Goal: Task Accomplishment & Management: Manage account settings

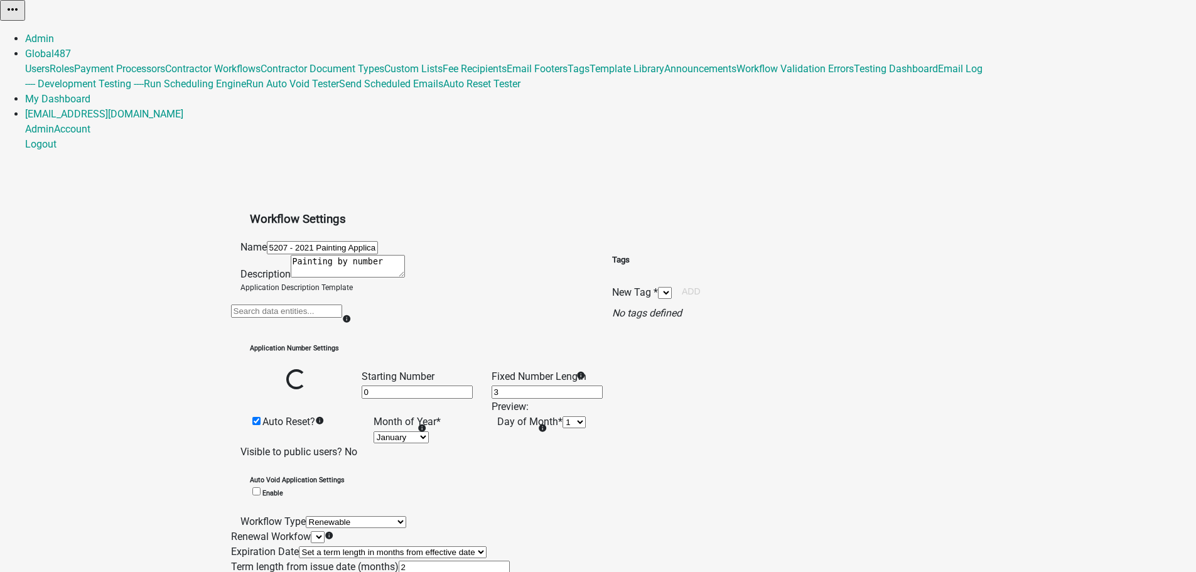
select select "1"
select select "4"
select select "2: Object"
select select "0: 48b2862a-4f2e-4f45-b3ad-ca977d5987ea"
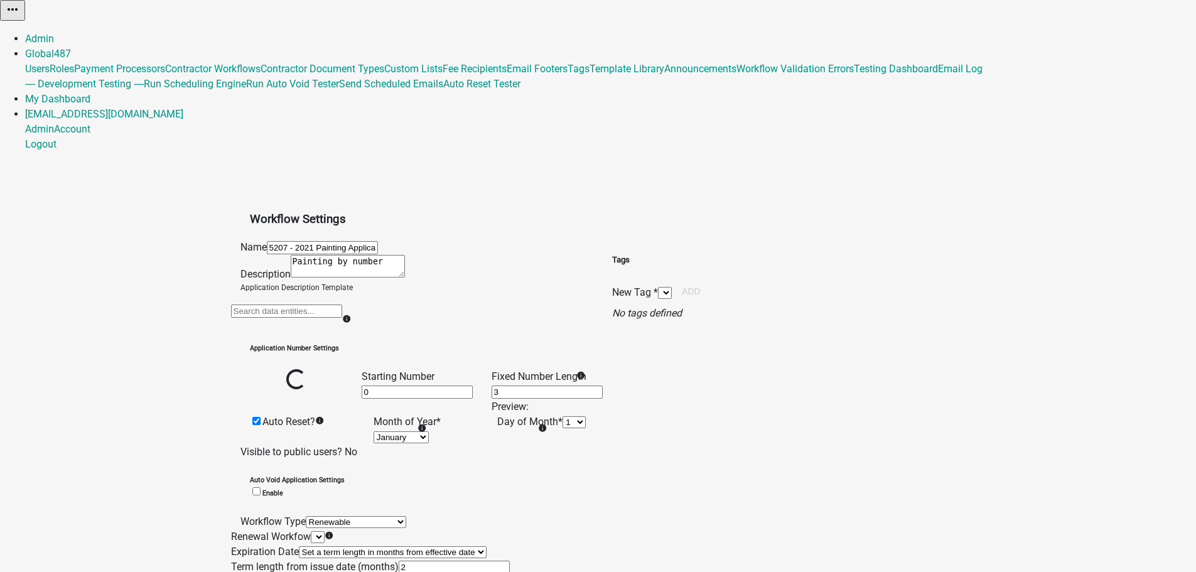
select select
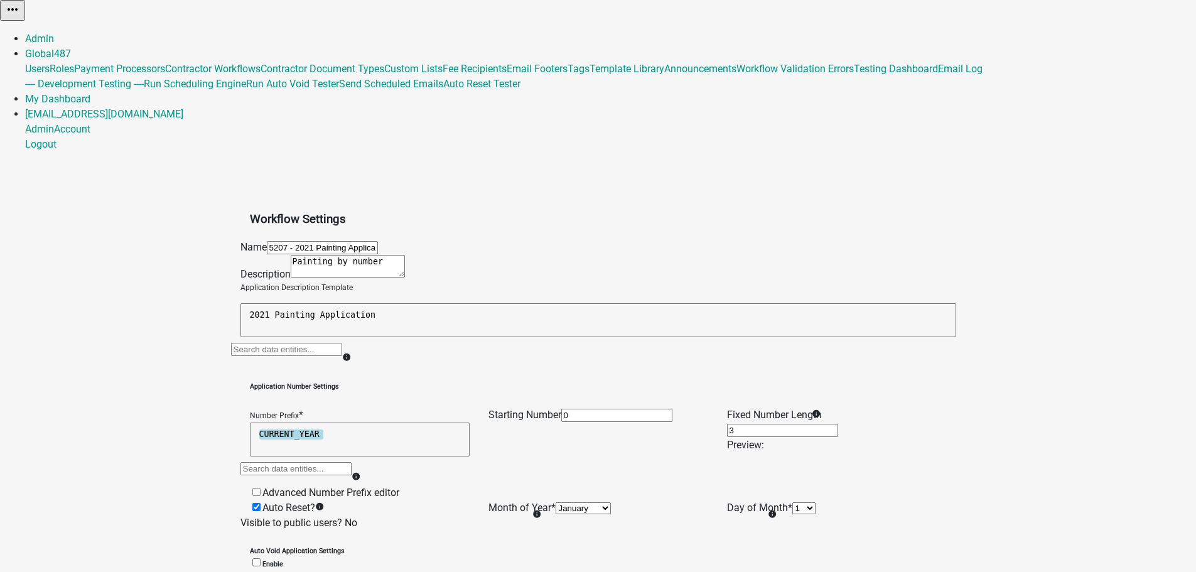
click at [143, 163] on app-global-admin "Toggle drawer menu more_horiz Admin Global 487 Users Roles Payment Processors C…" at bounding box center [598, 427] width 1196 height 854
click at [135, 152] on app-global-admin "Toggle drawer menu more_horiz Admin Global 487 Users Roles Payment Processors C…" at bounding box center [598, 427] width 1196 height 854
click at [139, 173] on app-global-admin "Toggle drawer menu more_horiz Admin Global 487 Users Roles Payment Processors C…" at bounding box center [598, 427] width 1196 height 854
click at [166, 183] on app-global-admin "Toggle drawer menu more_horiz Admin Global 487 Users Roles Payment Processors C…" at bounding box center [598, 427] width 1196 height 854
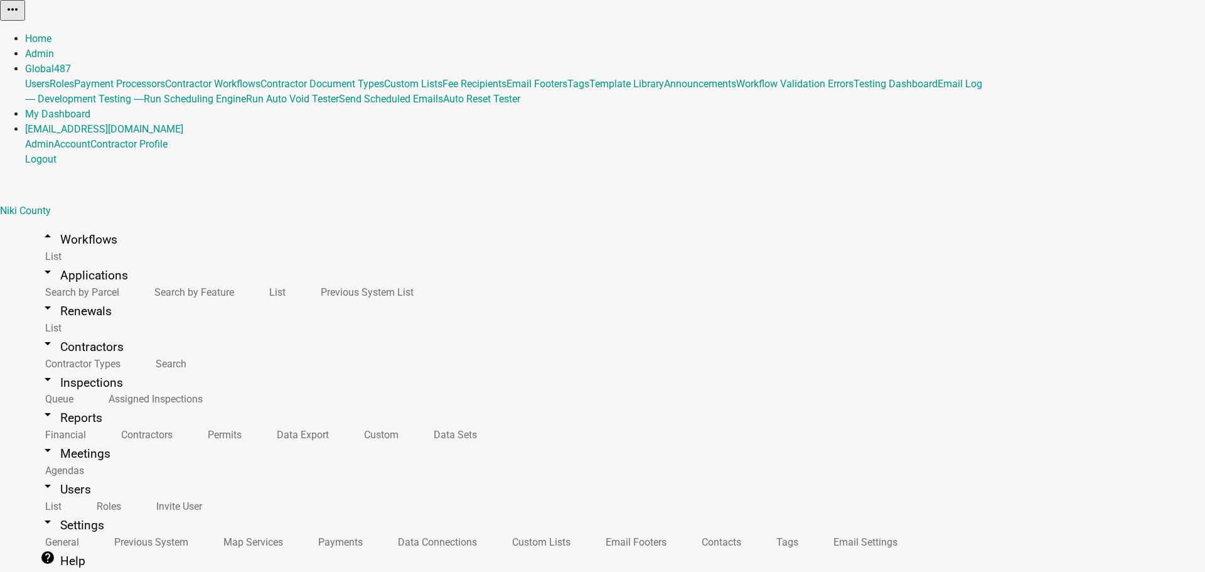
select select "10: 856962c1-beb8-44b9-846a-77895c83b4cd"
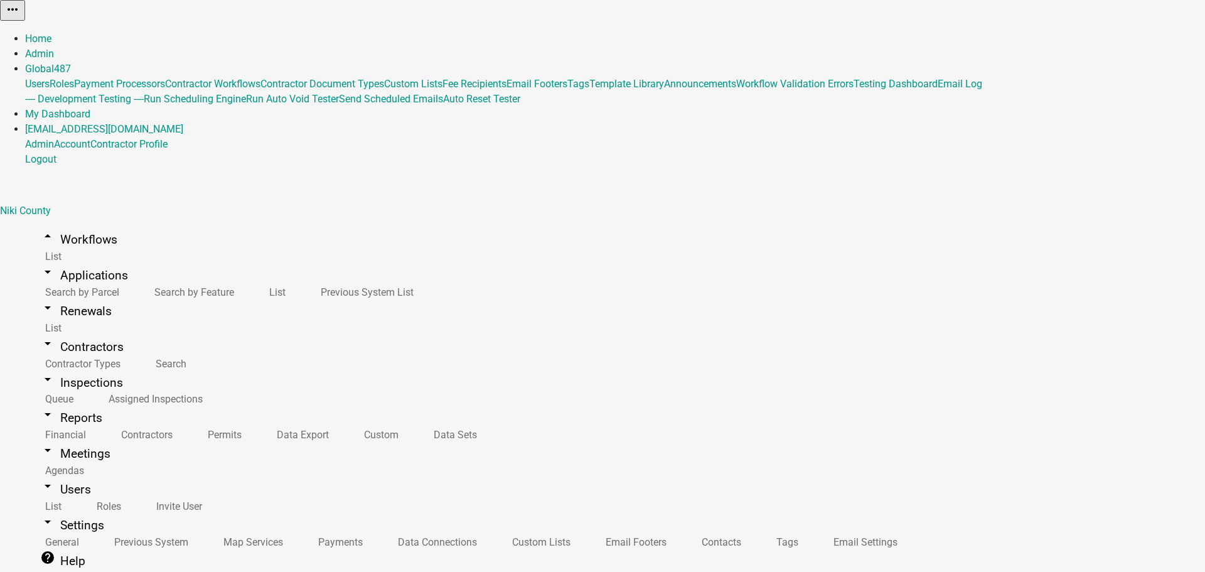
select select "64611e3e-7fa4-4890-bb77-8fef0256a01d"
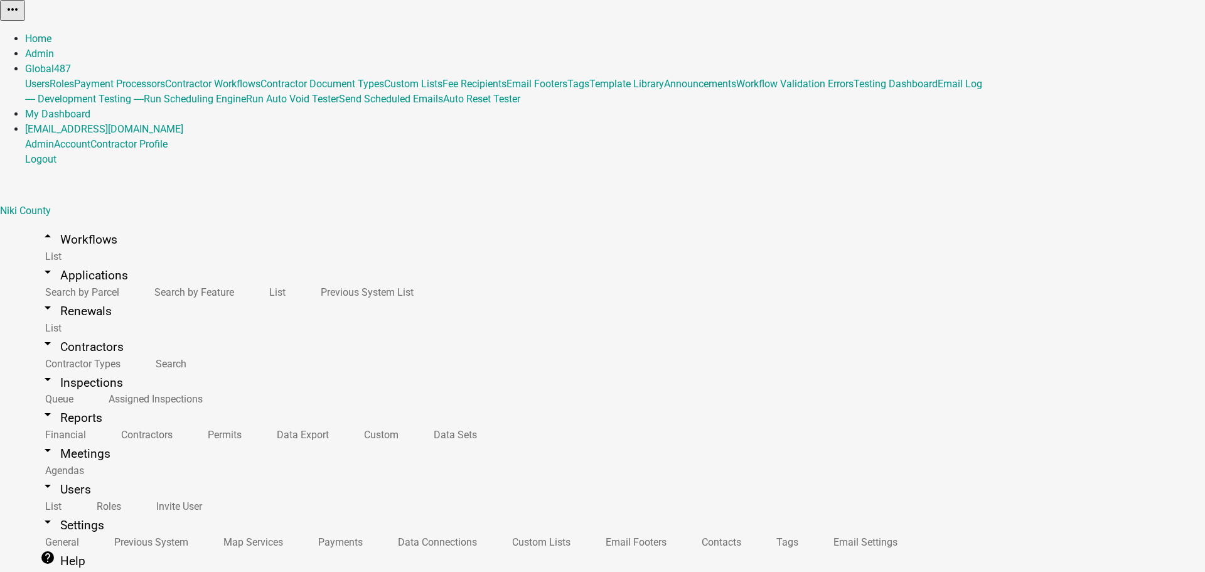
drag, startPoint x: 272, startPoint y: 205, endPoint x: 273, endPoint y: 169, distance: 36.4
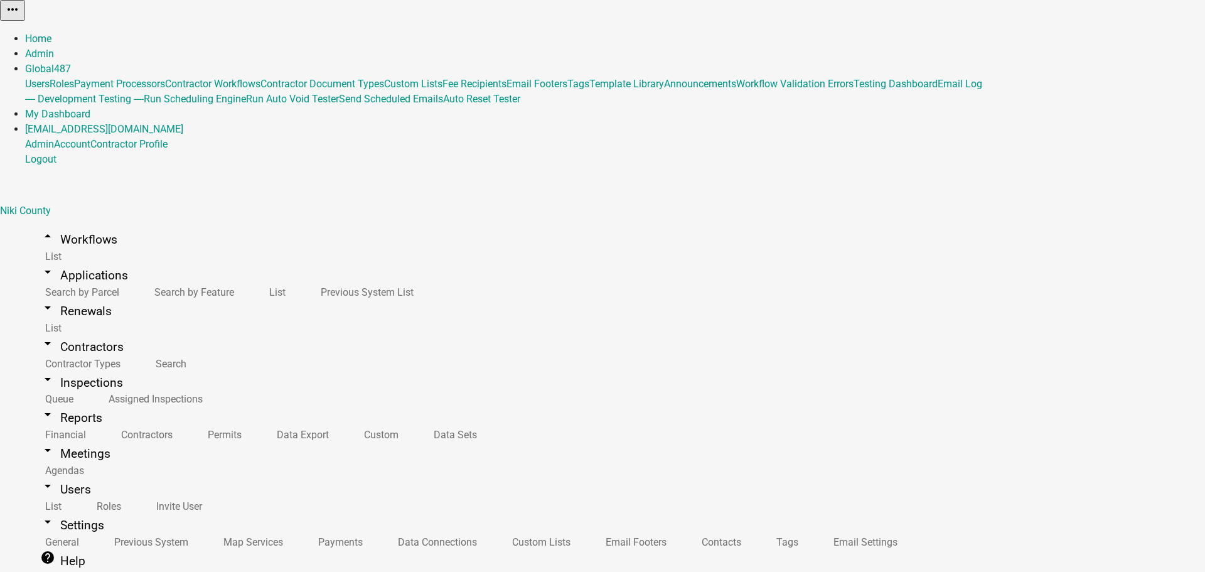
scroll to position [200, 0]
select select "64611e3e-7fa4-4890-bb77-8fef0256a01d"
select select "10: 856962c1-beb8-44b9-846a-77895c83b4cd"
select select "64611e3e-7fa4-4890-bb77-8fef0256a01d"
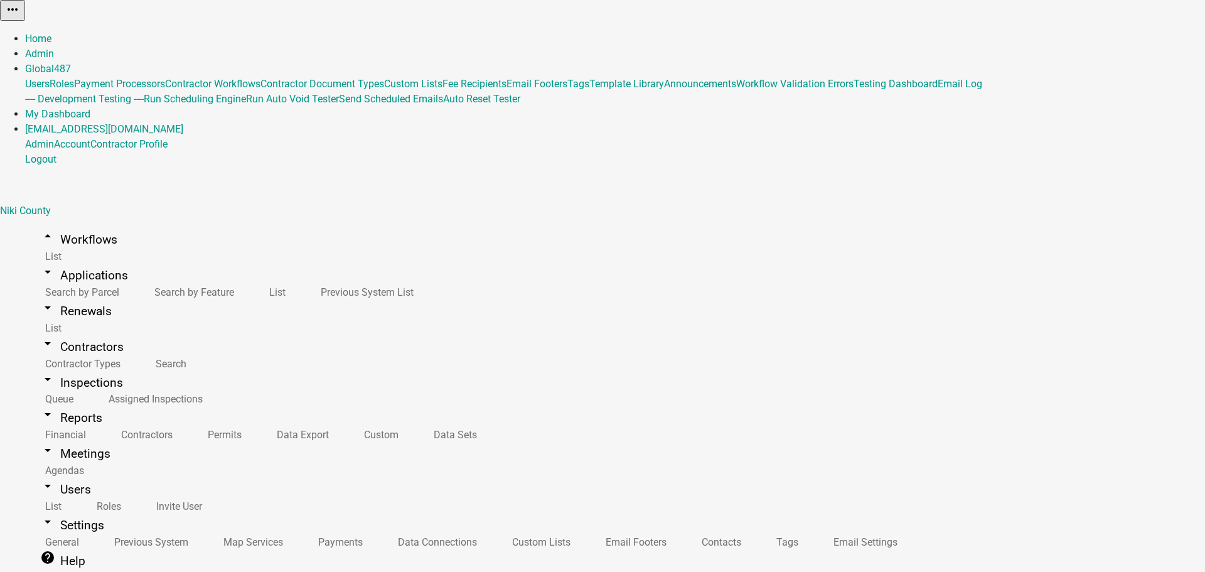
select select "10: 856962c1-beb8-44b9-846a-77895c83b4cd"
select select "64611e3e-7fa4-4890-bb77-8fef0256a01d"
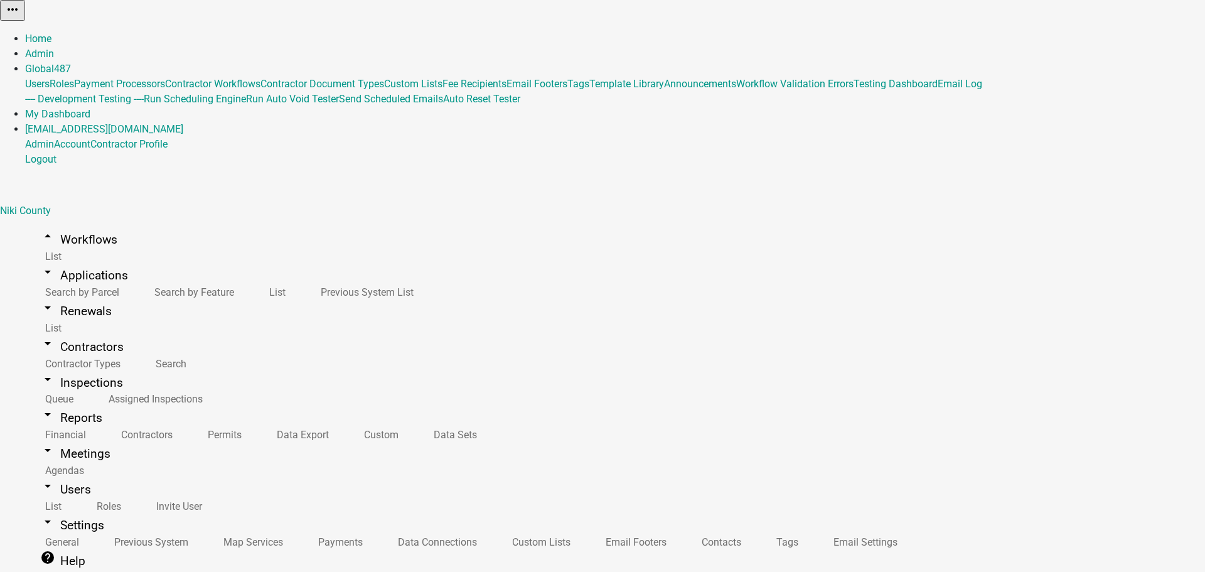
click at [51, 510] on link "arrow_drop_down Settings" at bounding box center [72, 524] width 94 height 29
select select "IN"
select select "Eastern Standard Time"
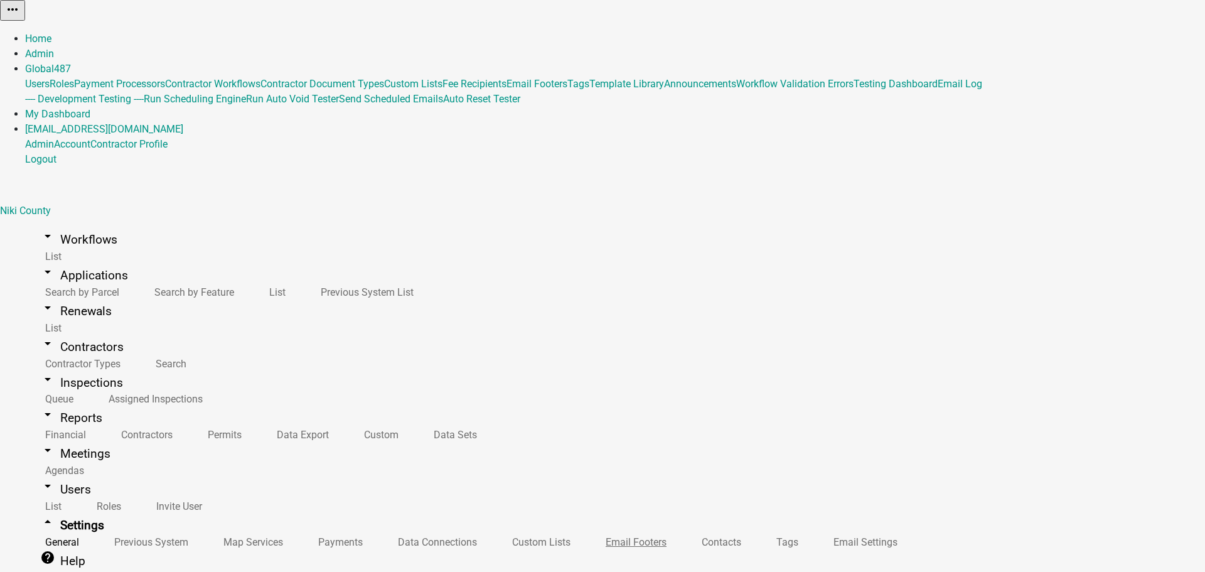
scroll to position [77, 0]
click at [298, 528] on link "Payments" at bounding box center [338, 541] width 80 height 27
drag, startPoint x: 336, startPoint y: 105, endPoint x: 352, endPoint y: 100, distance: 17.1
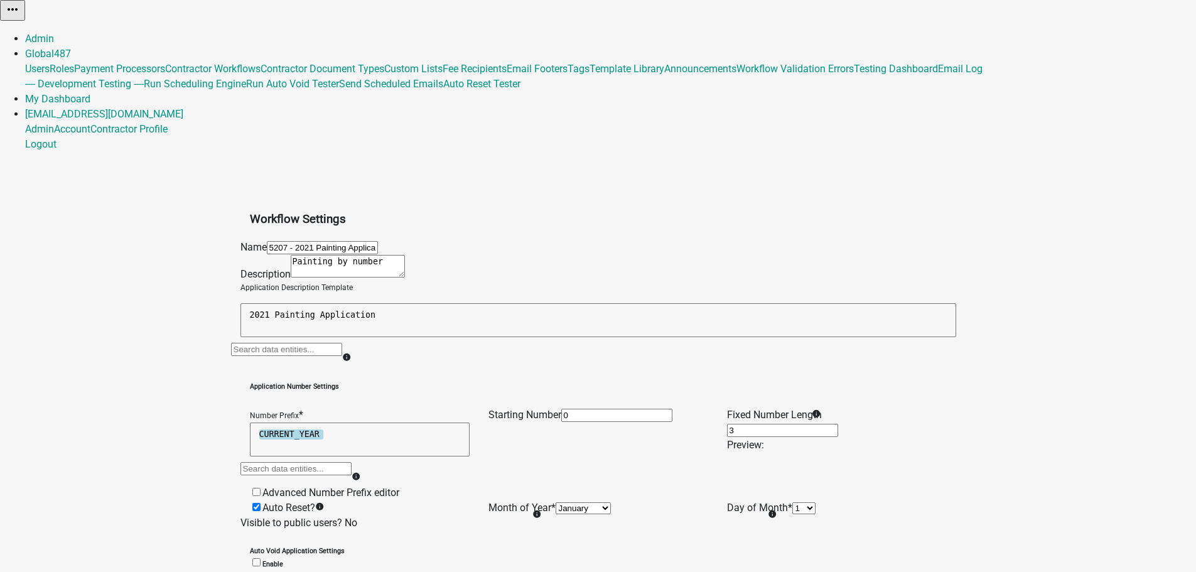
select select "1"
select select "4"
select select "2: Object"
select select
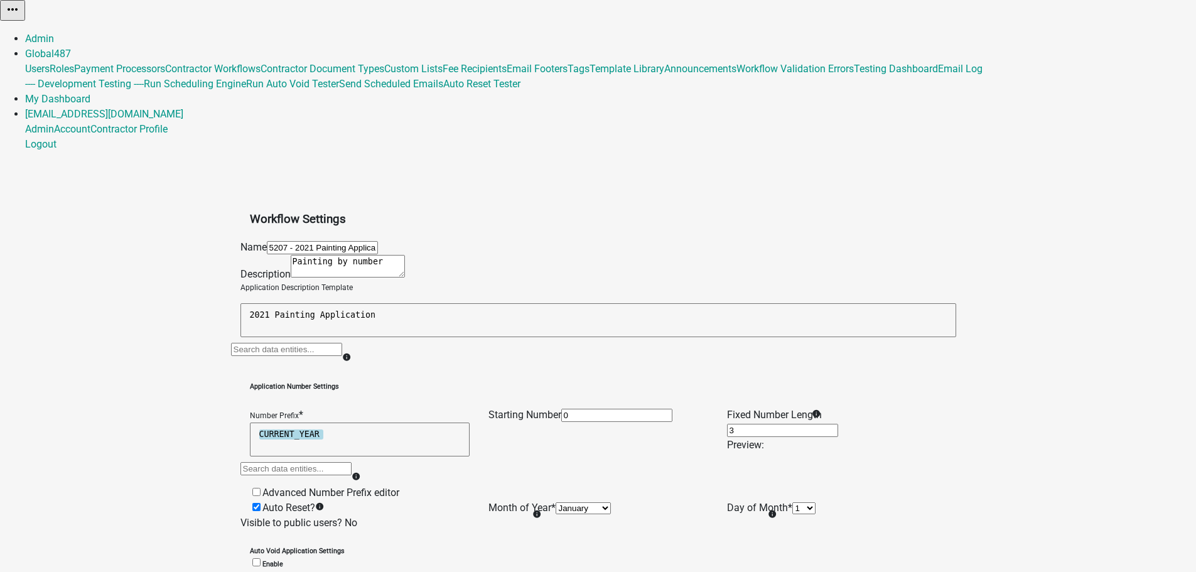
click at [123, 230] on app-global-admin "Toggle drawer menu more_horiz Admin Global 487 Users Roles Payment Processors C…" at bounding box center [598, 427] width 1196 height 854
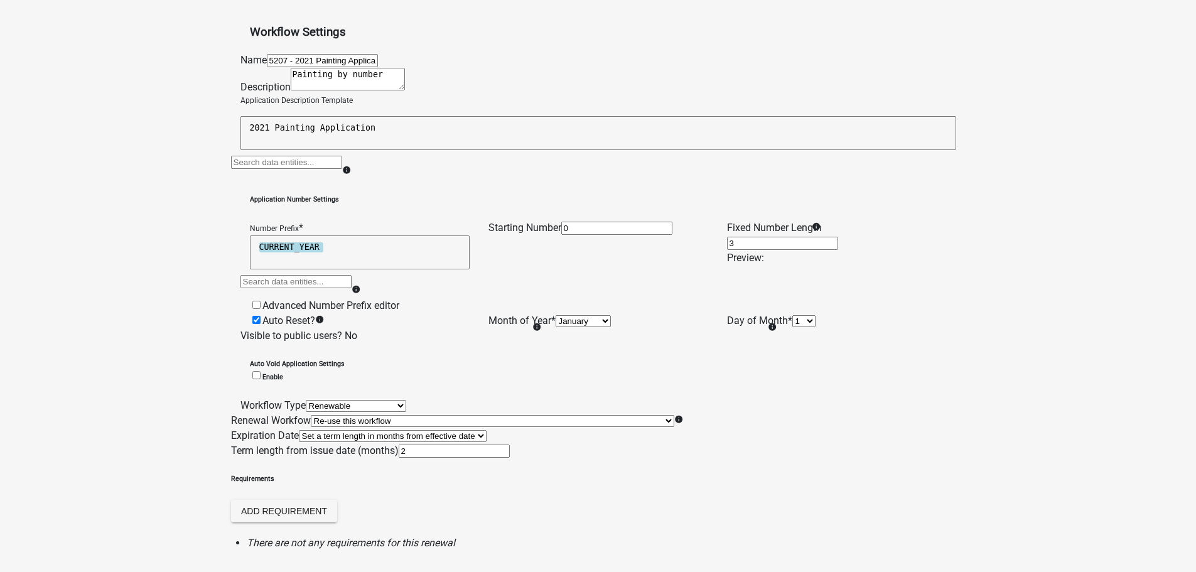
scroll to position [188, 0]
click at [137, 267] on app-global-admin "Toggle drawer menu more_horiz Admin Global 487 Users Roles Payment Processors C…" at bounding box center [598, 239] width 1196 height 854
click at [203, 340] on app-global-admin "Toggle drawer menu more_horiz Admin Global 487 Users Roles Payment Processors C…" at bounding box center [598, 239] width 1196 height 854
click at [172, 342] on app-global-admin "Toggle drawer menu more_horiz Admin Global 487 Users Roles Payment Processors C…" at bounding box center [598, 239] width 1196 height 854
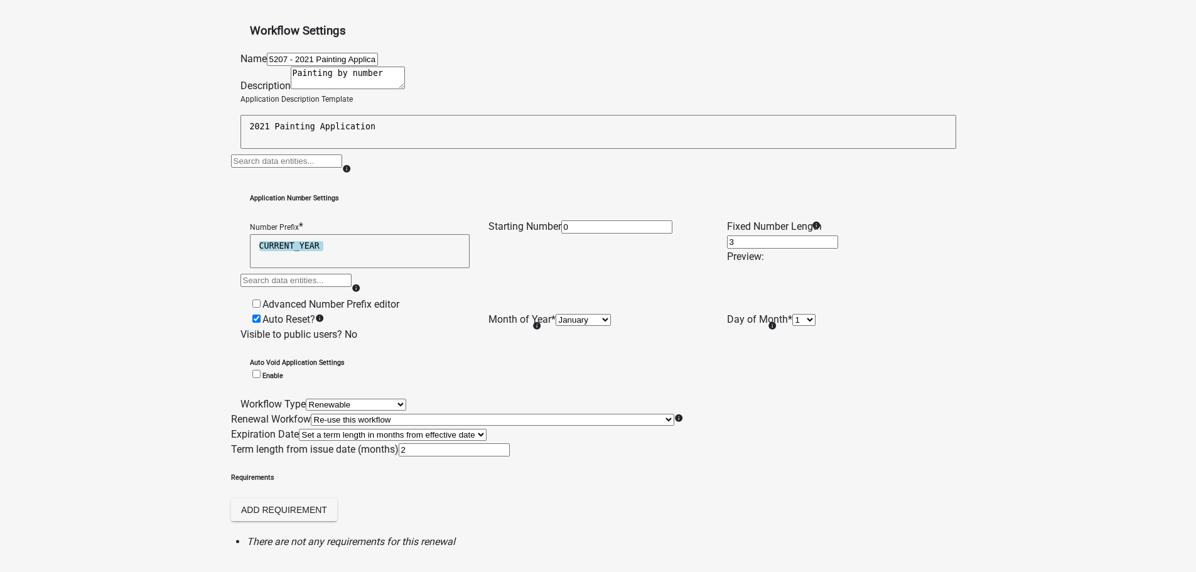
click at [160, 309] on app-global-admin "Toggle drawer menu more_horiz Admin Global 487 Users Roles Payment Processors C…" at bounding box center [598, 239] width 1196 height 854
click at [167, 183] on app-global-admin "Toggle drawer menu more_horiz Admin Global 487 Users Roles Payment Processors C…" at bounding box center [598, 239] width 1196 height 854
click at [160, 198] on app-global-admin "Toggle drawer menu more_horiz Admin Global 487 Users Roles Payment Processors C…" at bounding box center [598, 239] width 1196 height 854
drag, startPoint x: 166, startPoint y: 191, endPoint x: 163, endPoint y: 258, distance: 67.2
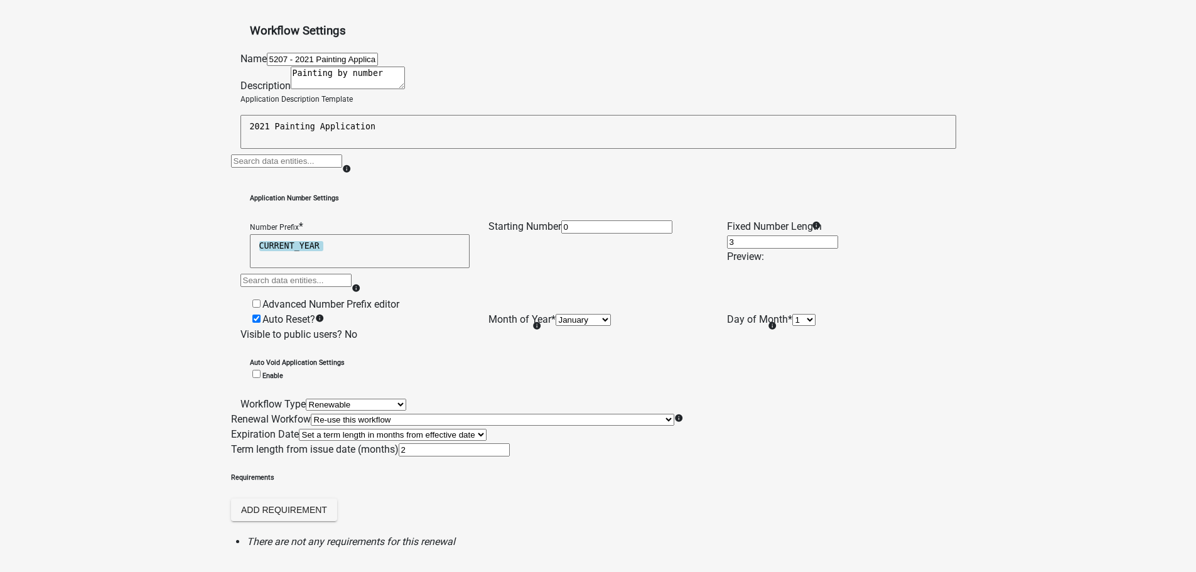
click at [163, 244] on app-global-admin "Toggle drawer menu more_horiz Admin Global 487 Users Roles Payment Processors C…" at bounding box center [598, 239] width 1196 height 854
click at [178, 299] on app-global-admin "Toggle drawer menu more_horiz Admin Global 487 Users Roles Payment Processors C…" at bounding box center [598, 239] width 1196 height 854
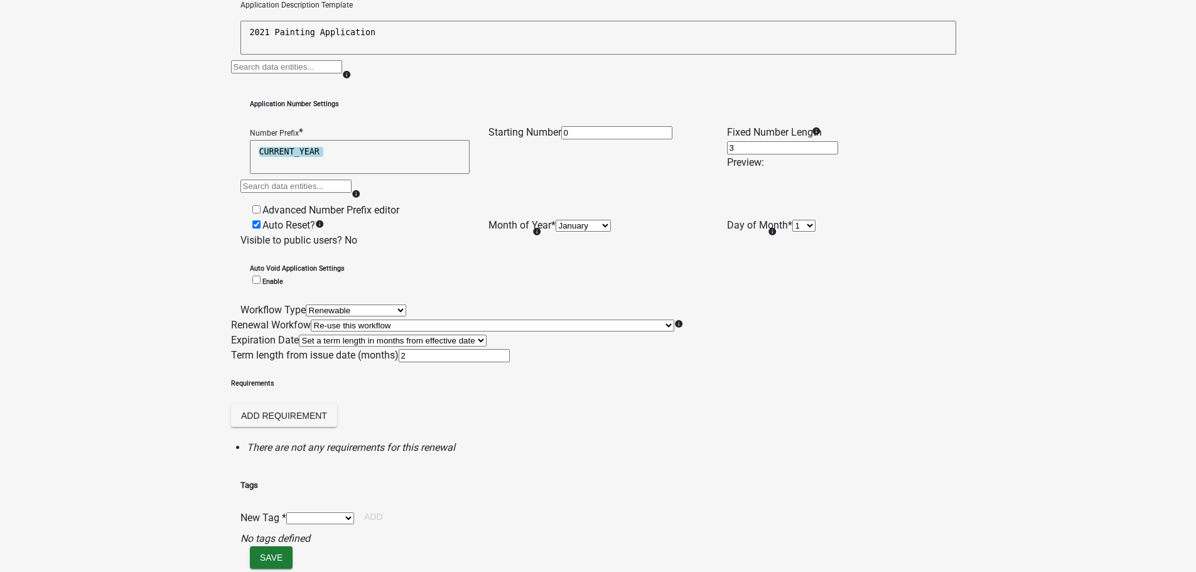
scroll to position [423, 0]
click at [178, 458] on app-global-admin "Toggle drawer menu more_horiz Admin Global 487 Users Roles Payment Processors C…" at bounding box center [598, 145] width 1196 height 854
click at [166, 398] on app-global-admin "Toggle drawer menu more_horiz Admin Global 487 Users Roles Payment Processors C…" at bounding box center [598, 145] width 1196 height 854
click at [393, 465] on div "Tags New Tag * Global tag test Add No tags defined" at bounding box center [316, 505] width 153 height 81
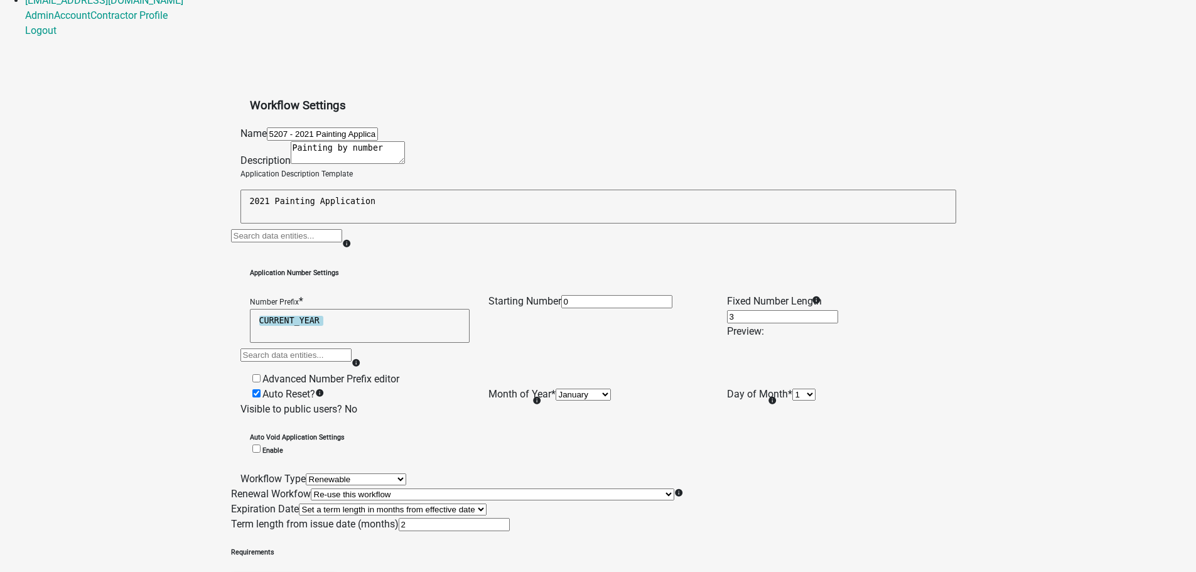
scroll to position [109, 0]
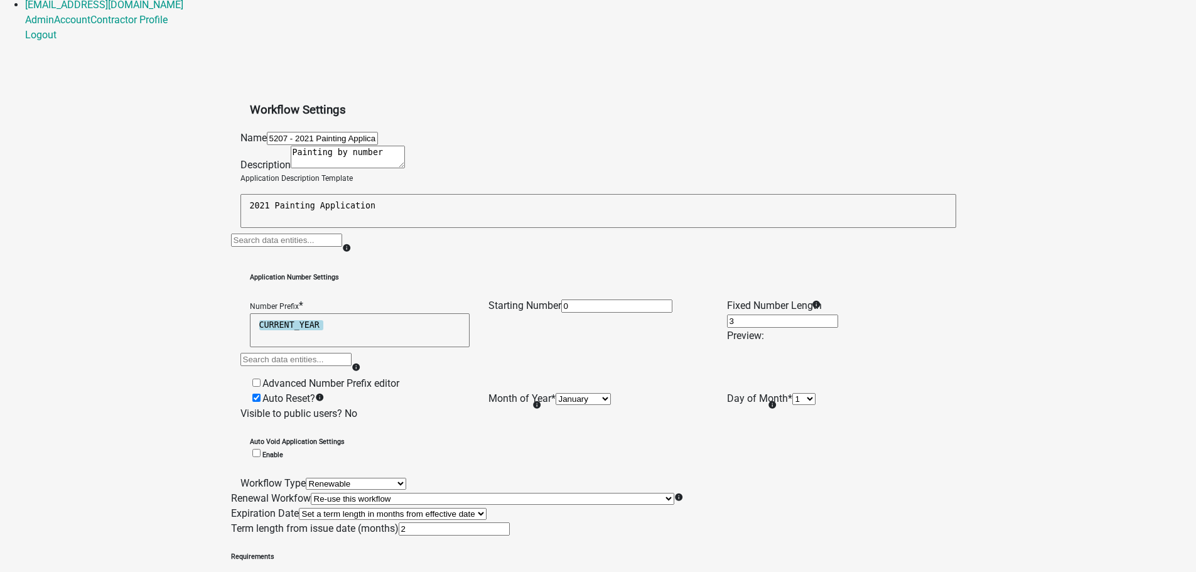
click at [262, 392] on span at bounding box center [262, 398] width 0 height 12
click at [260, 394] on input "Auto Reset?" at bounding box center [256, 398] width 8 height 8
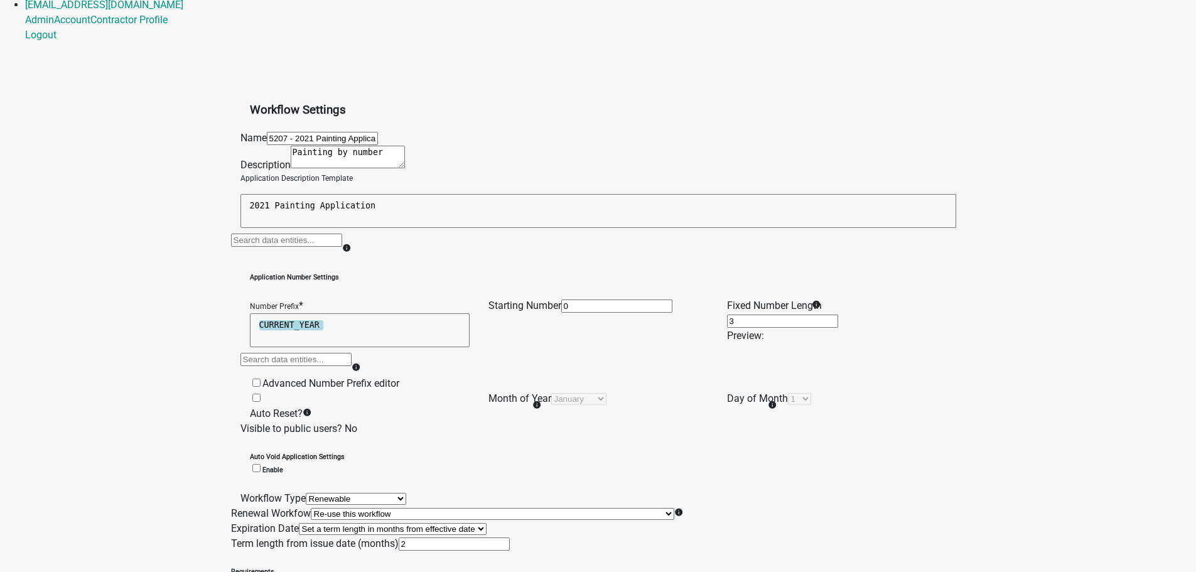
click at [250, 407] on span at bounding box center [250, 413] width 0 height 12
click at [260, 394] on input "Auto Reset?" at bounding box center [256, 398] width 8 height 8
select select
click at [555, 405] on select "January February March April May June July August September October November De…" at bounding box center [582, 399] width 55 height 12
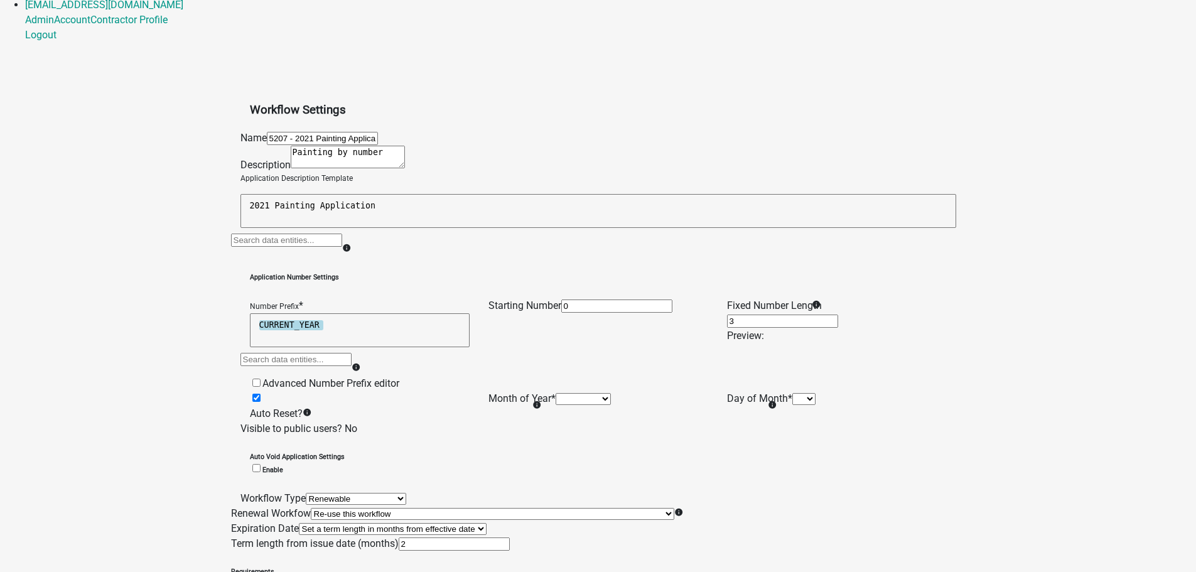
select select "1"
click at [555, 400] on select "January February March April May June July August September October November De…" at bounding box center [582, 399] width 55 height 12
click at [792, 405] on select "1 2 3 4 5 6 7 8 9 10 11 12 13 14 15 16 17 18 19 20 21 22 23 24 25 26 27 28" at bounding box center [803, 399] width 23 height 12
select select "1"
click at [792, 400] on select "1 2 3 4 5 6 7 8 9 10 11 12 13 14 15 16 17 18 19 20 21 22 23 24 25 26 27 28" at bounding box center [803, 399] width 23 height 12
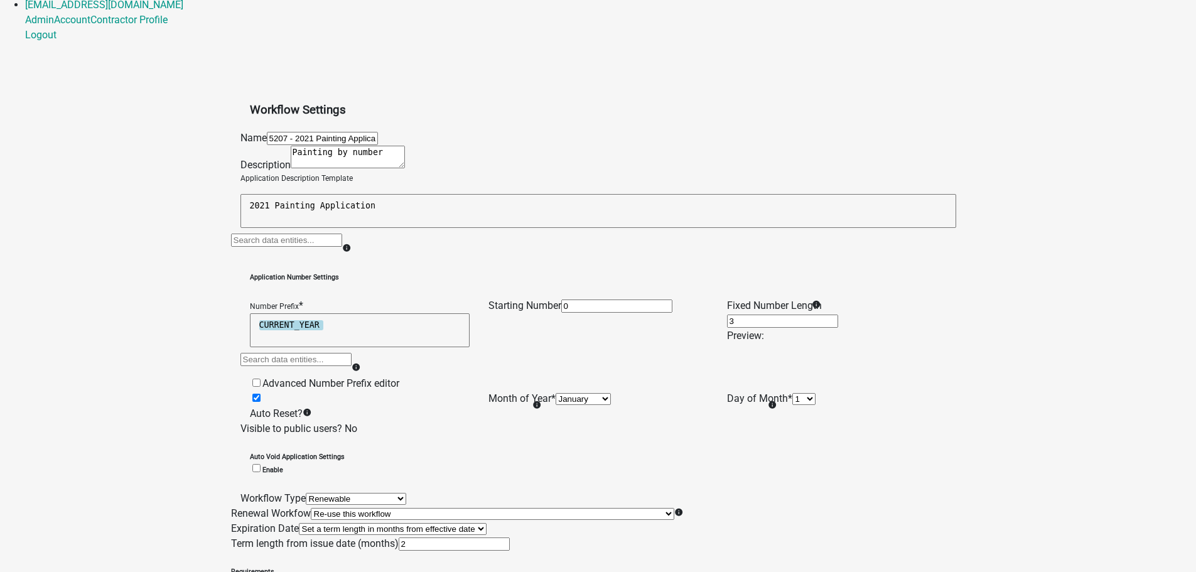
click at [811, 340] on div "Name 5207 - 2021 Painting Application Daniel (SRC) Description Application Desc…" at bounding box center [597, 433] width 715 height 604
click at [126, 136] on app-global-admin "Toggle drawer menu more_horiz Admin Global 487 Users Roles Payment Processors C…" at bounding box center [598, 325] width 1196 height 869
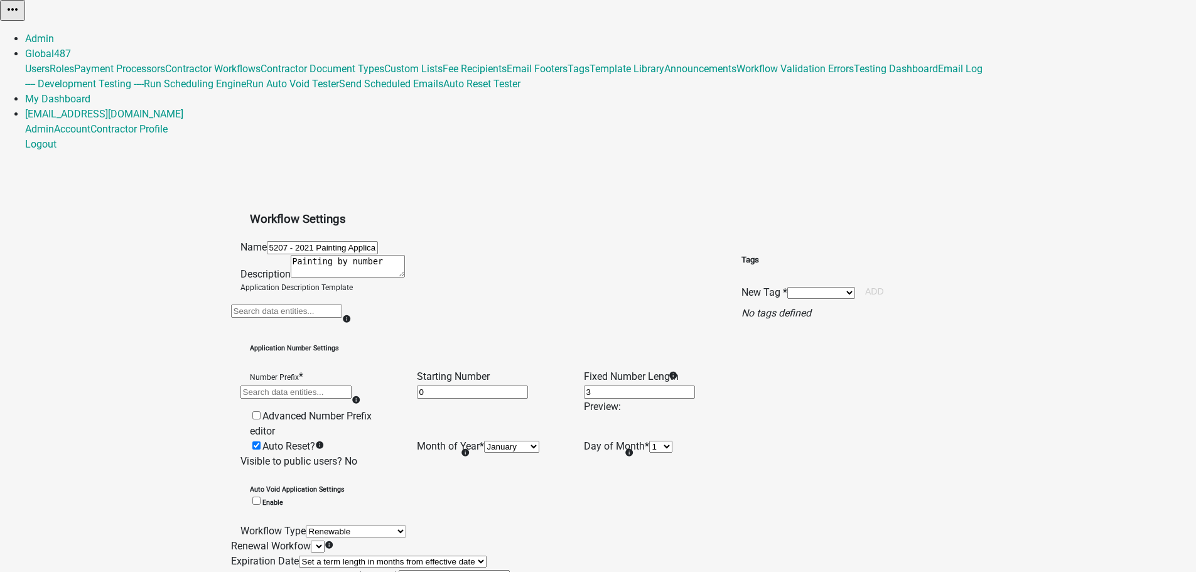
select select "1"
select select "4"
select select "2: Object"
select select
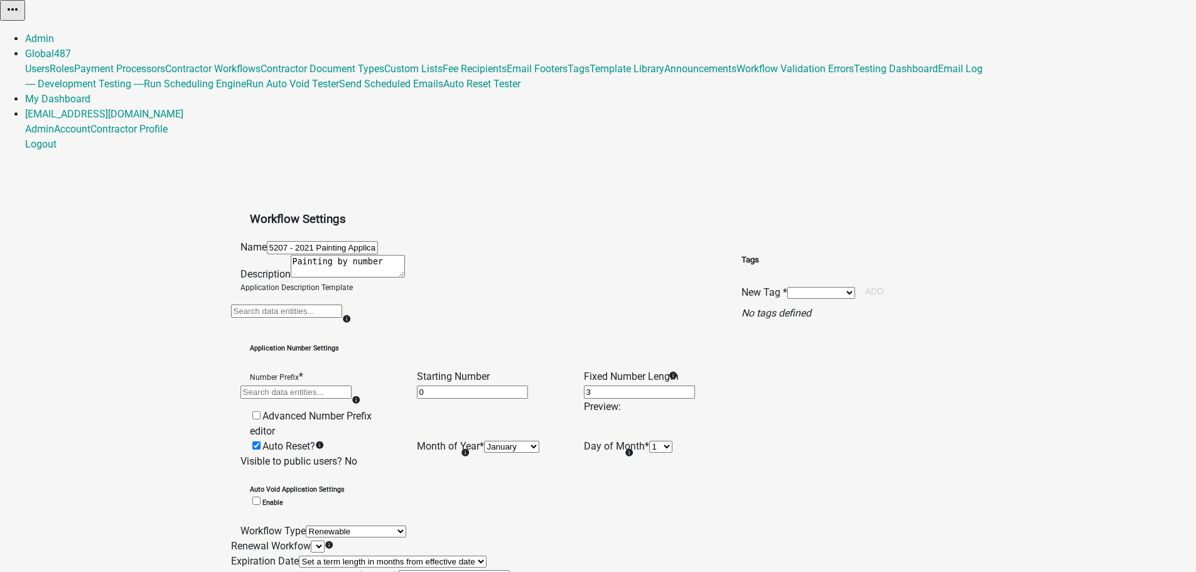
select select "0: 48b2862a-4f2e-4f45-b3ad-ca977d5987ea"
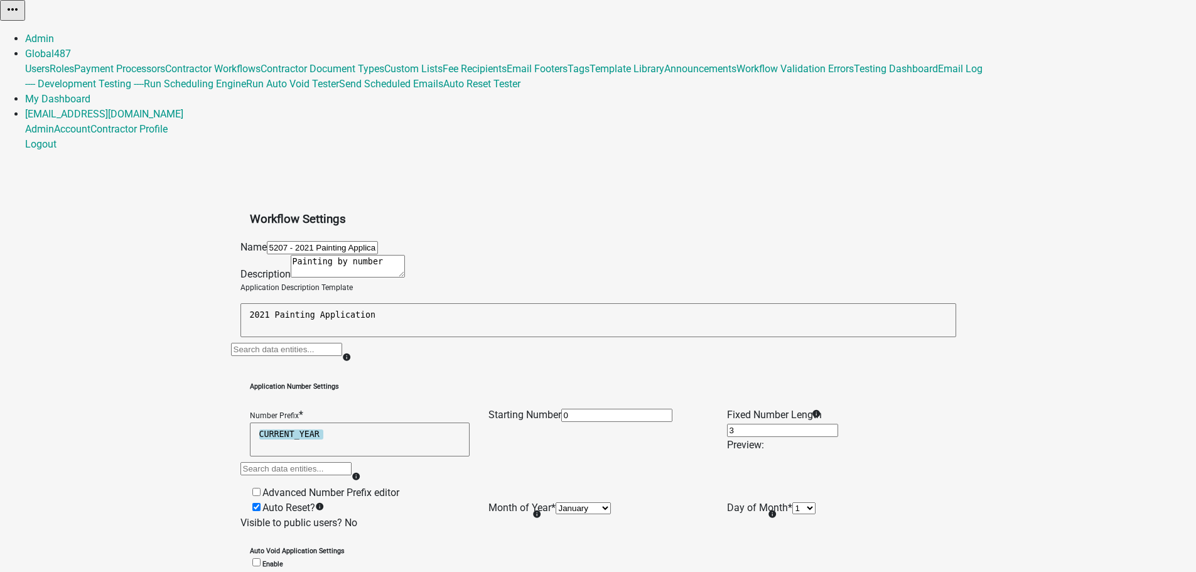
click at [110, 208] on app-global-admin "Toggle drawer menu more_horiz Admin Global 487 Users Roles Payment Processors C…" at bounding box center [598, 427] width 1196 height 854
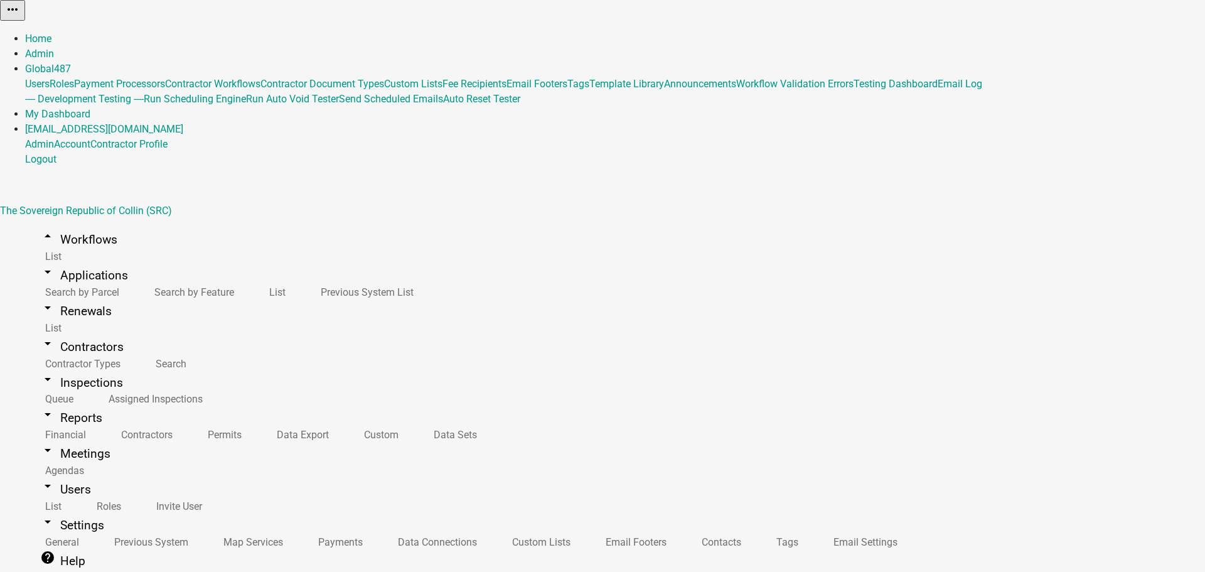
scroll to position [0, 0]
drag, startPoint x: 222, startPoint y: 210, endPoint x: 218, endPoint y: 199, distance: 11.5
click at [43, 243] on link "List" at bounding box center [50, 256] width 51 height 27
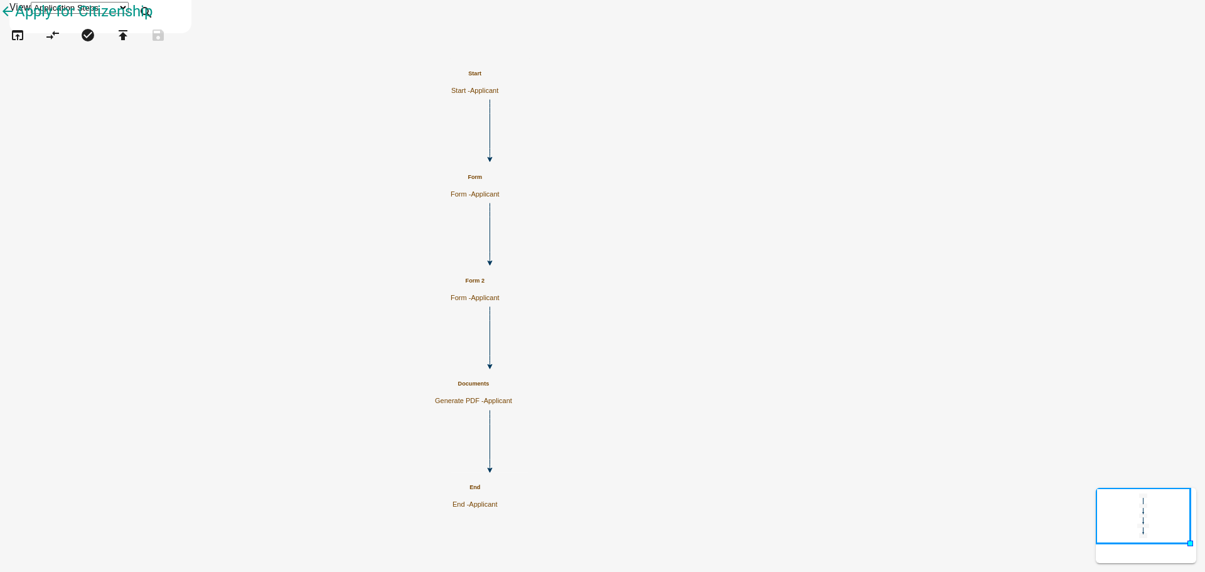
click at [512, 380] on h5 "Documents" at bounding box center [473, 383] width 77 height 7
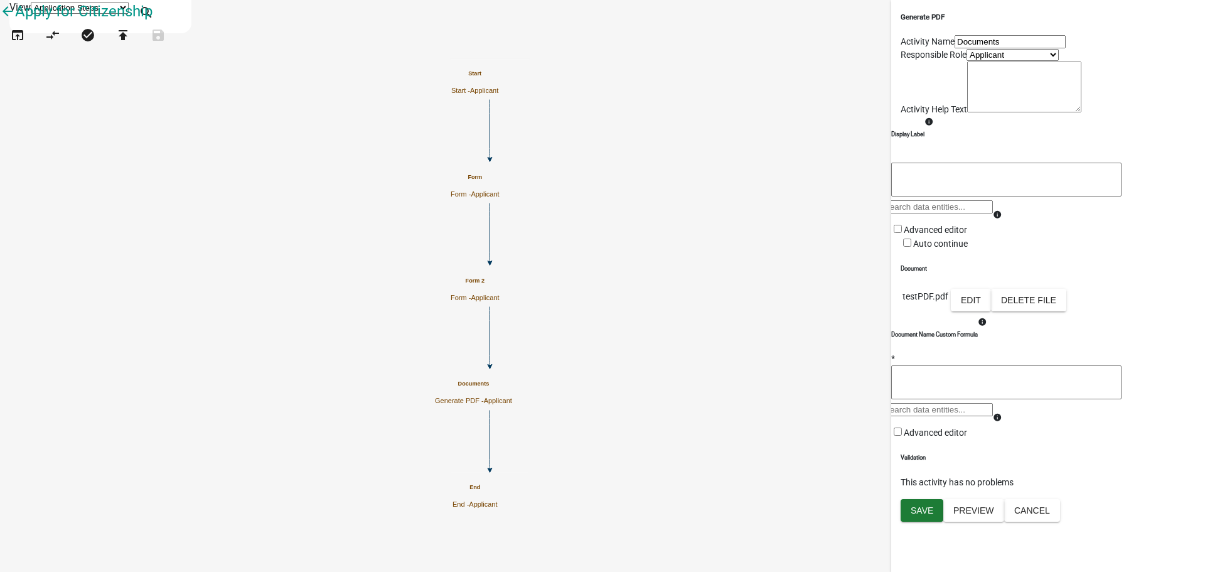
scroll to position [115, 0]
click at [1067, 304] on td "Edit Delete File" at bounding box center [1008, 301] width 117 height 27
click at [991, 311] on button "Edit" at bounding box center [971, 300] width 40 height 23
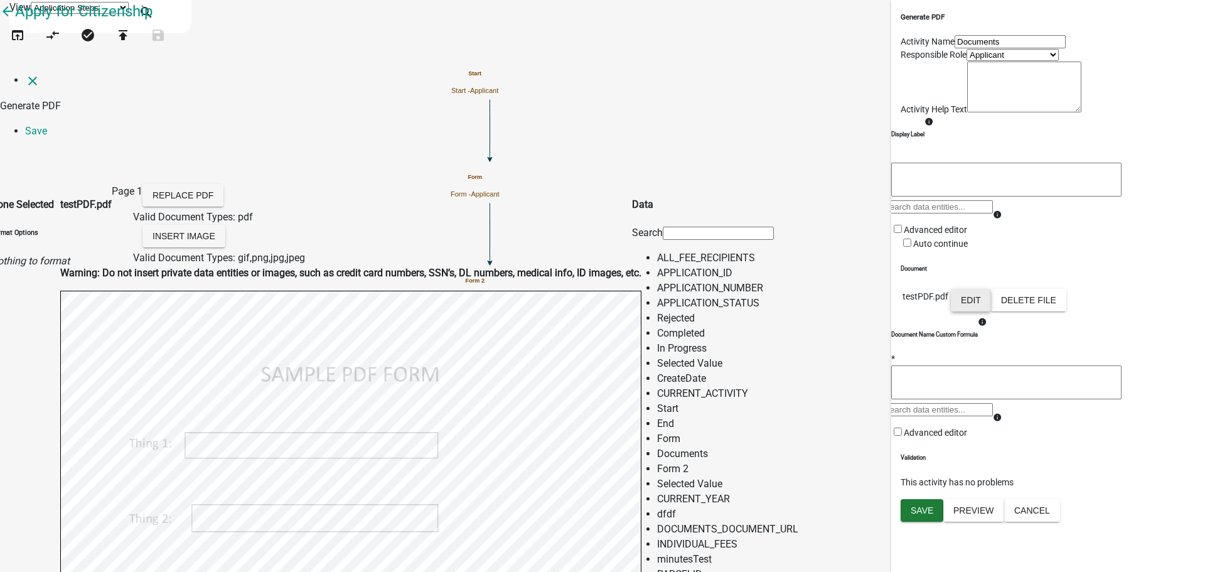
scroll to position [0, 0]
click at [47, 125] on link "Save" at bounding box center [36, 131] width 22 height 12
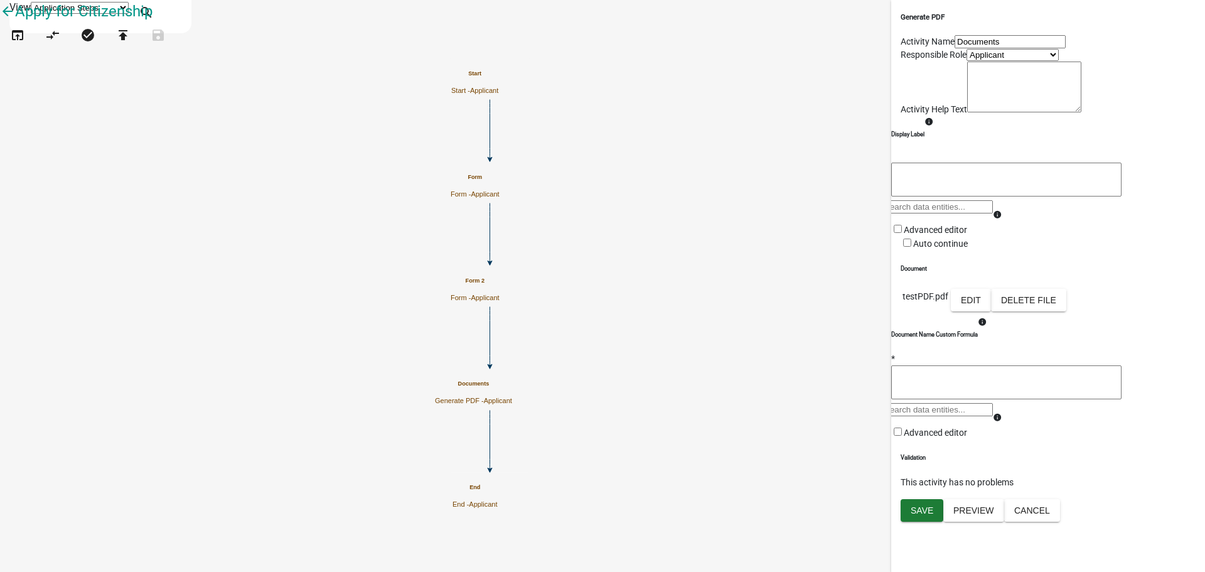
scroll to position [115, 0]
click at [921, 515] on span "Save" at bounding box center [922, 510] width 23 height 10
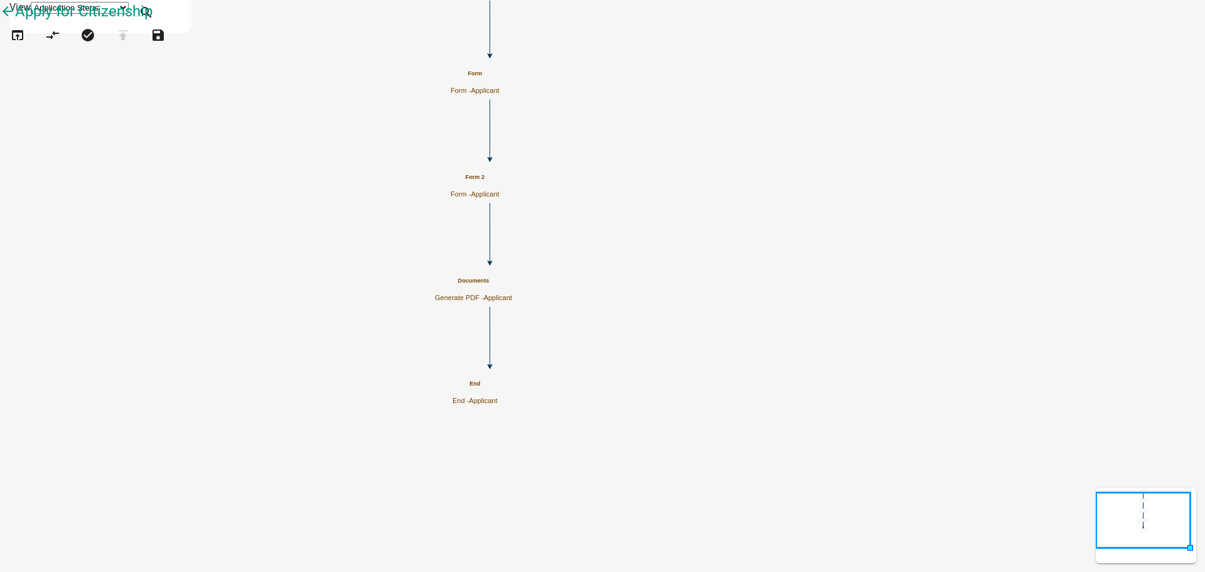
click at [358, 173] on icon "Start Start - Applicant End End - Applicant Form Form - Applicant Documents Gen…" at bounding box center [603, 286] width 1204 height 570
click at [15, 21] on icon "arrow_back" at bounding box center [7, 13] width 15 height 18
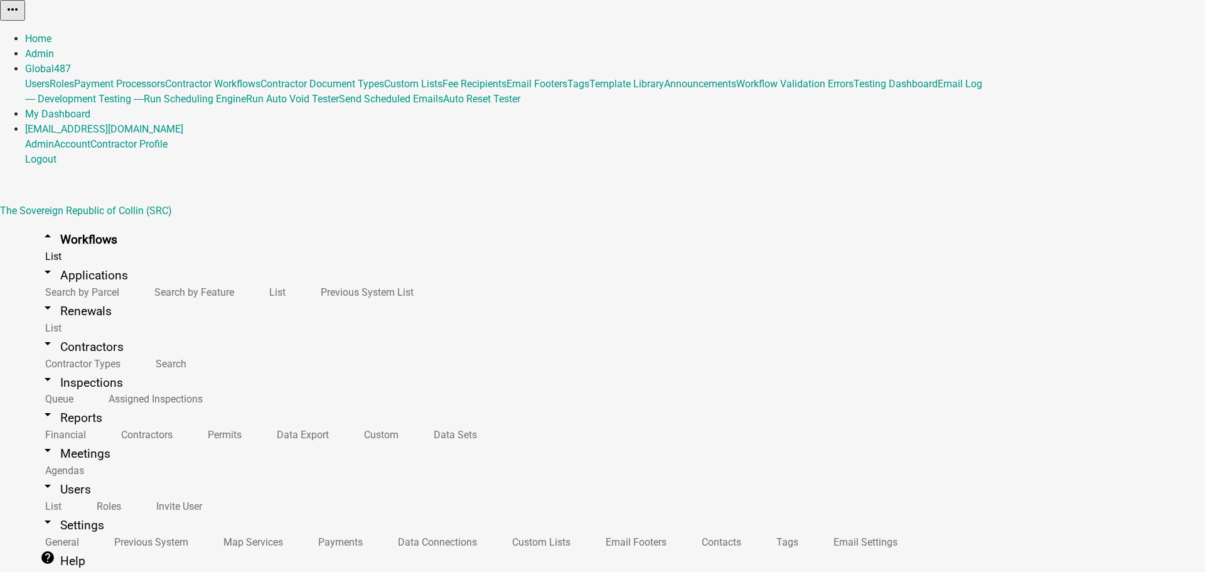
drag, startPoint x: 1157, startPoint y: 446, endPoint x: 1161, endPoint y: 402, distance: 44.2
click at [1079, 38] on button "Copy" at bounding box center [1063, 31] width 29 height 13
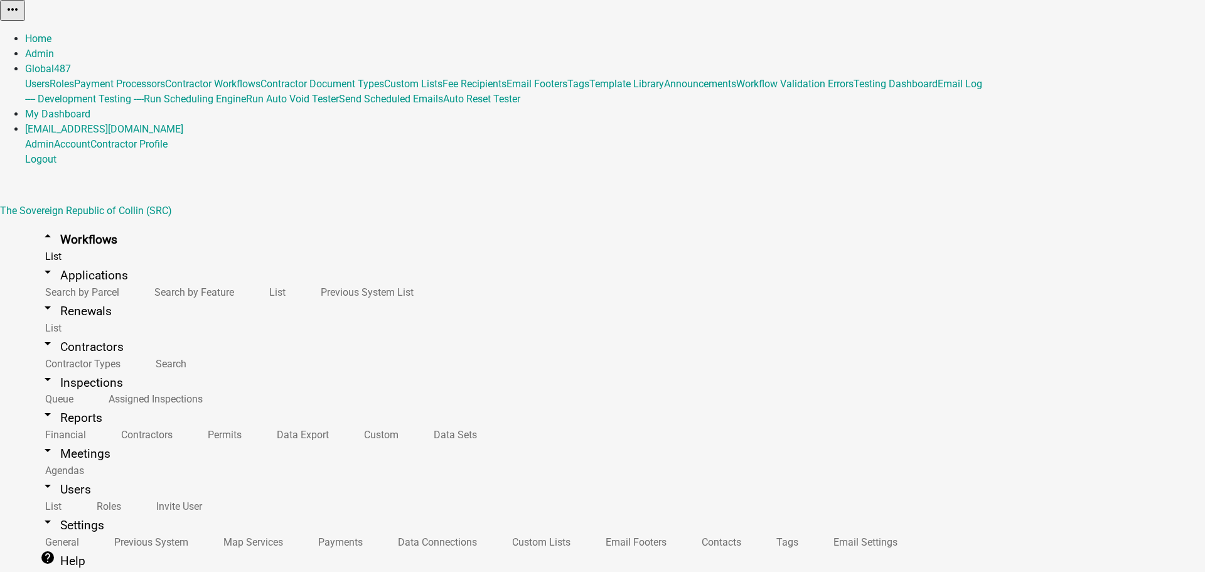
select select "3a9f4f35-f3ad-4ad5-8468-064555c899db"
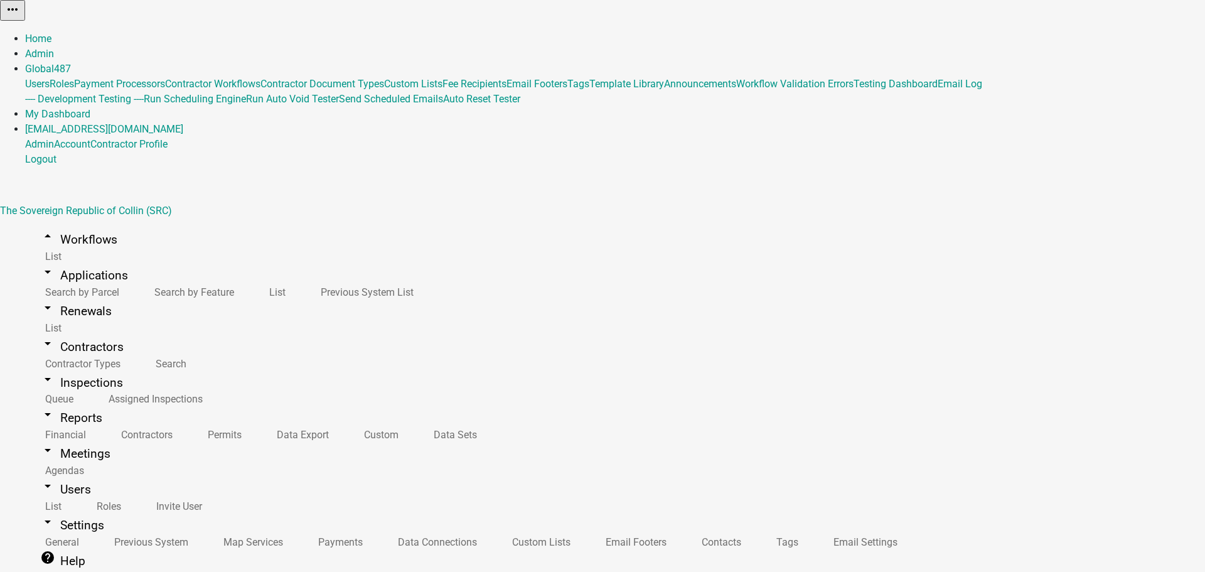
scroll to position [25, 0]
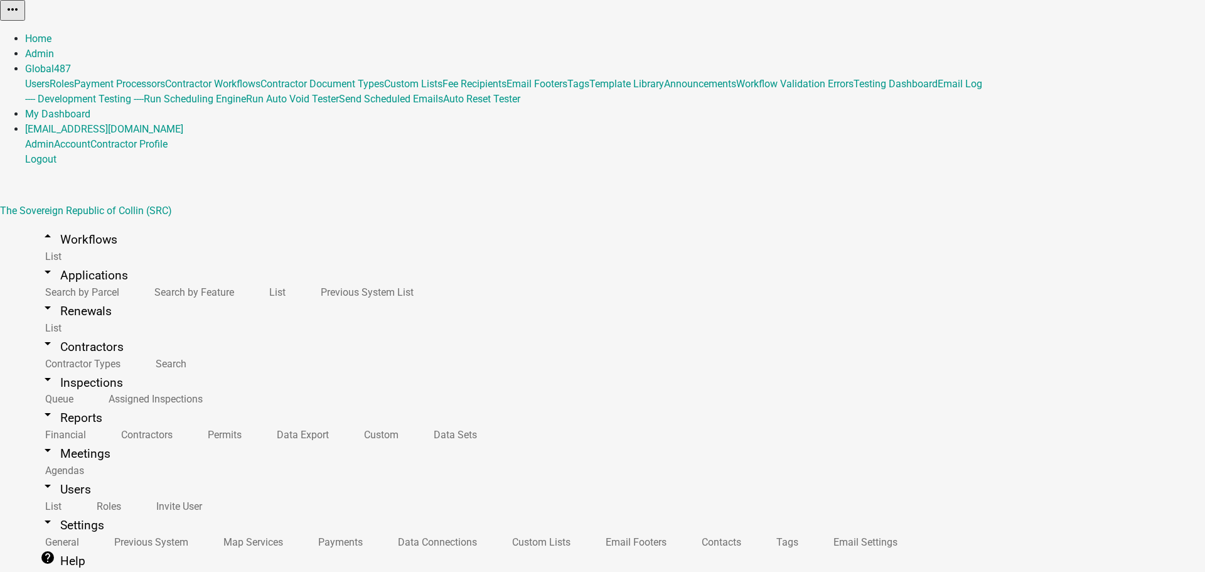
drag, startPoint x: 244, startPoint y: 231, endPoint x: 224, endPoint y: 231, distance: 20.1
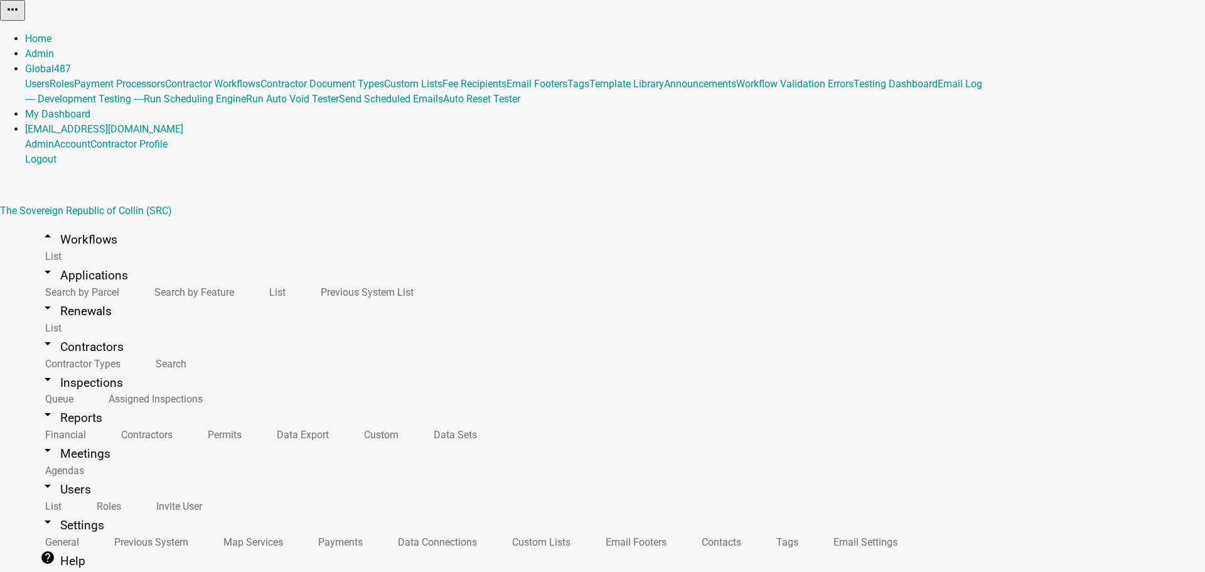
drag, startPoint x: 264, startPoint y: 270, endPoint x: 388, endPoint y: 166, distance: 161.7
